Goal: Check status

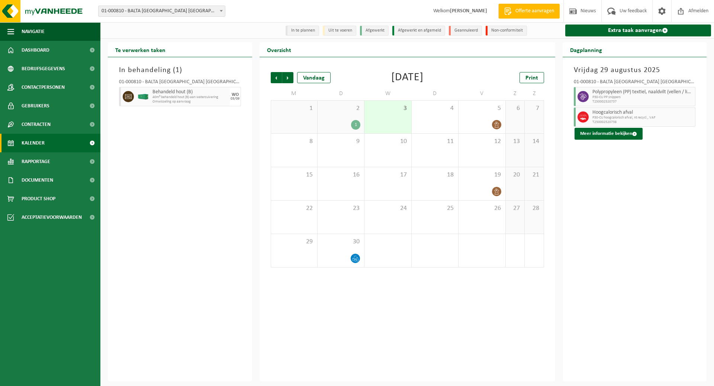
click at [64, 142] on link "Kalender" at bounding box center [50, 143] width 100 height 19
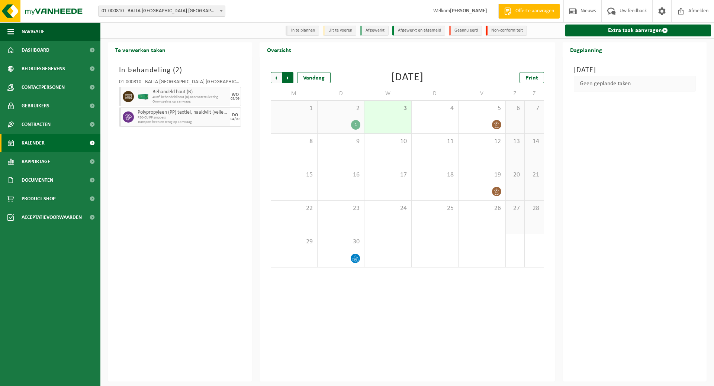
click at [278, 78] on span "Vorige" at bounding box center [276, 77] width 11 height 11
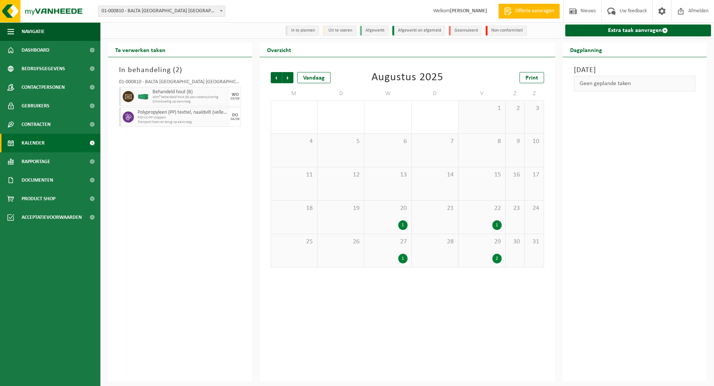
click at [495, 251] on div "29 2" at bounding box center [481, 250] width 46 height 33
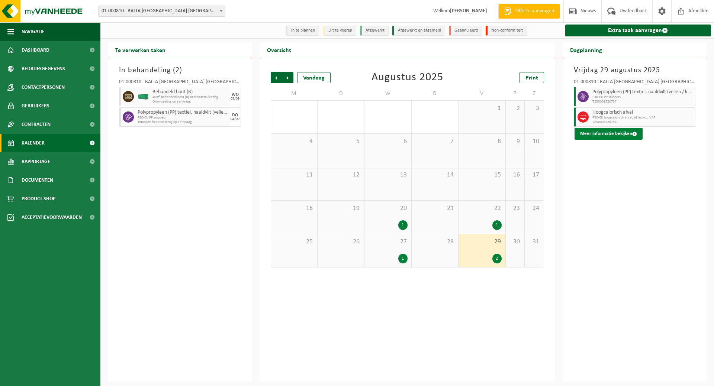
click at [588, 132] on button "Meer informatie bekijken" at bounding box center [608, 134] width 68 height 12
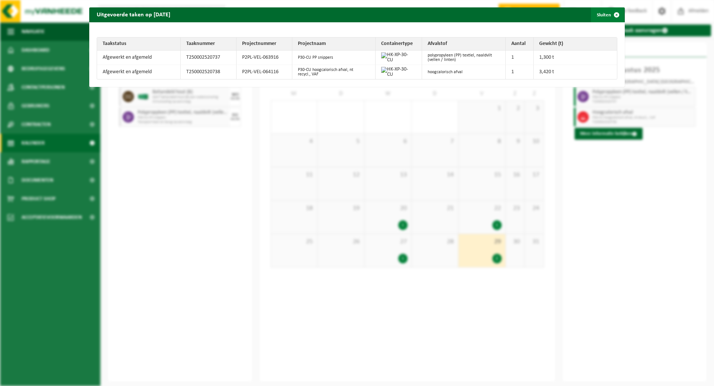
click at [610, 15] on span "button" at bounding box center [616, 14] width 15 height 15
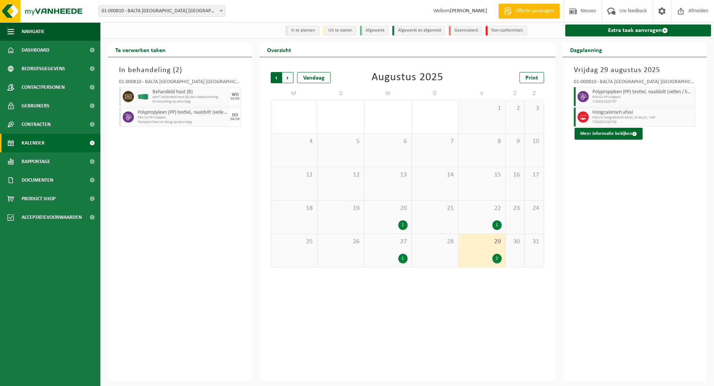
click at [287, 78] on span "Volgende" at bounding box center [287, 77] width 11 height 11
